Goal: Navigation & Orientation: Find specific page/section

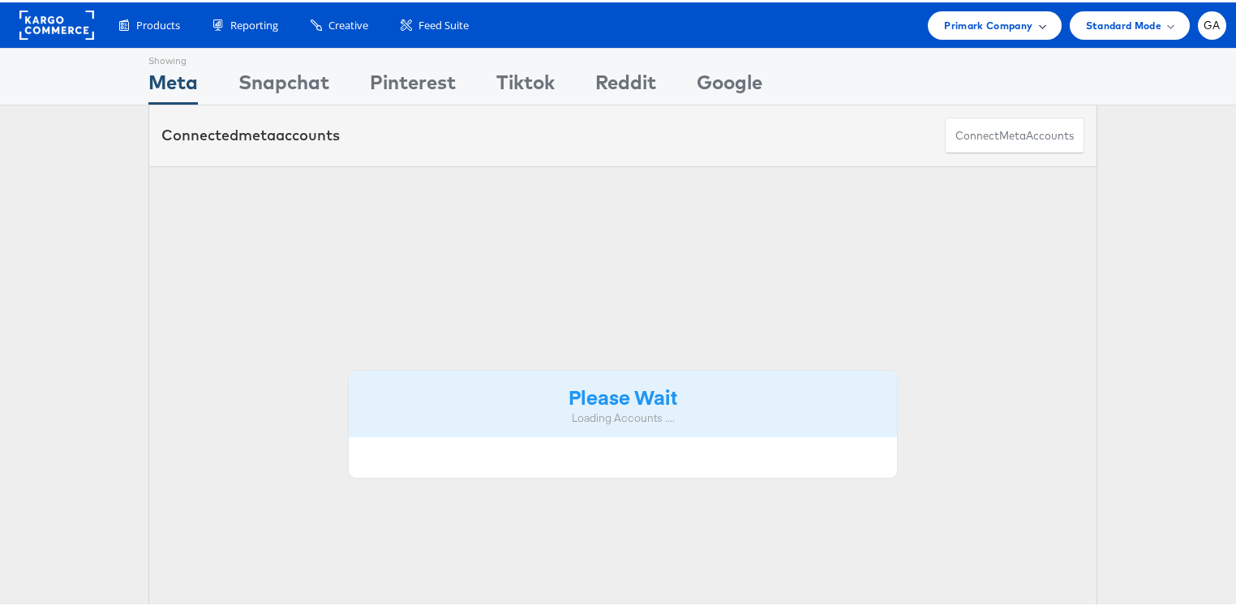
click at [991, 25] on span "Primark Company" at bounding box center [988, 23] width 88 height 17
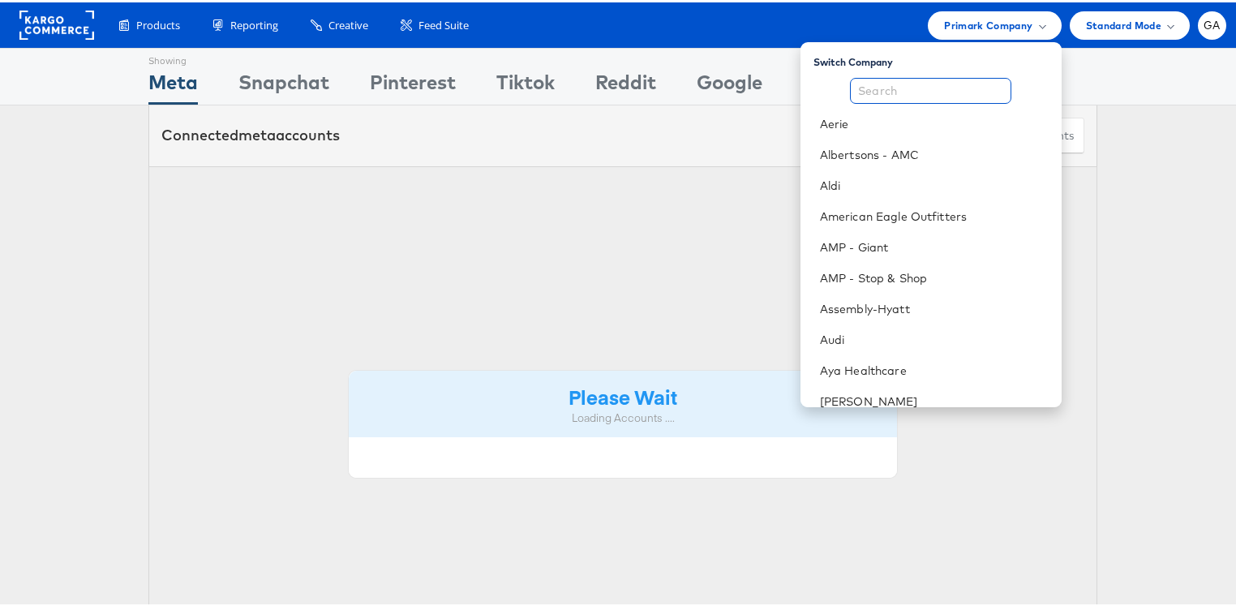
click at [915, 93] on input "text" at bounding box center [930, 88] width 161 height 26
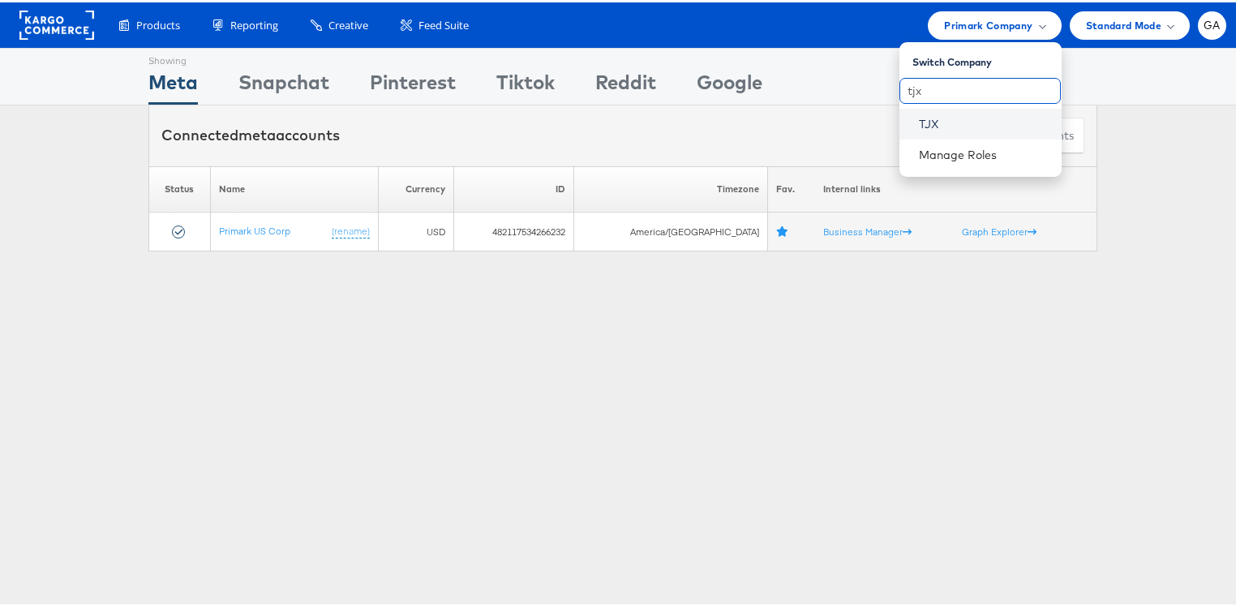
type input "tjx"
click at [921, 122] on link "TJX" at bounding box center [984, 122] width 130 height 16
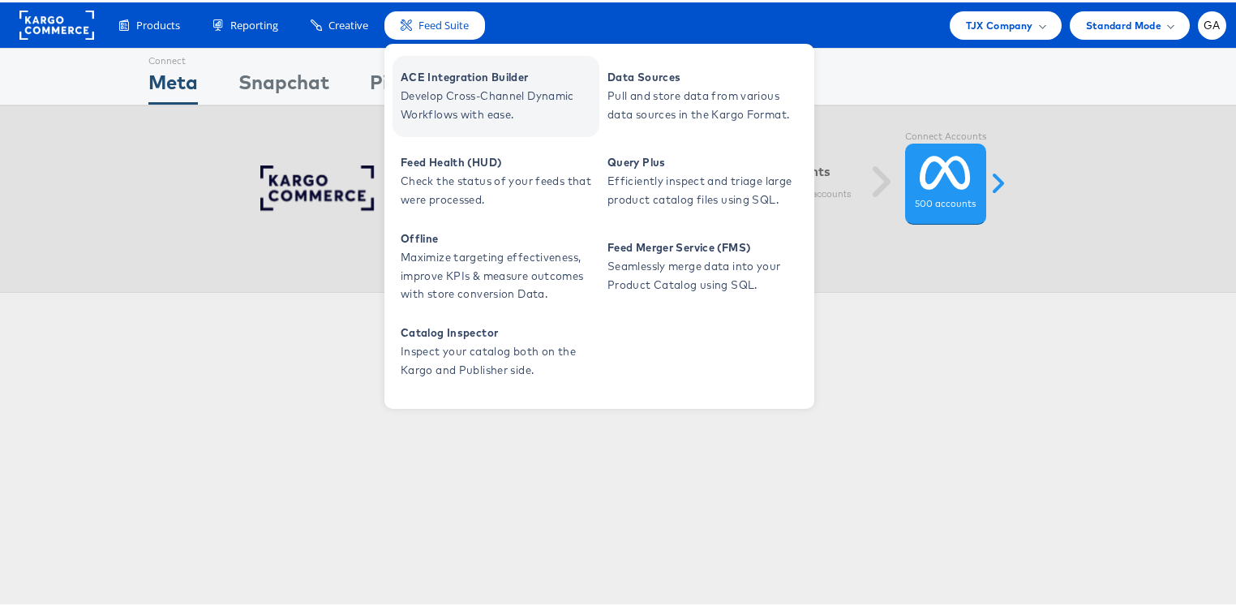
click at [456, 76] on span "ACE Integration Builder" at bounding box center [498, 75] width 195 height 19
